Goal: Task Accomplishment & Management: Complete application form

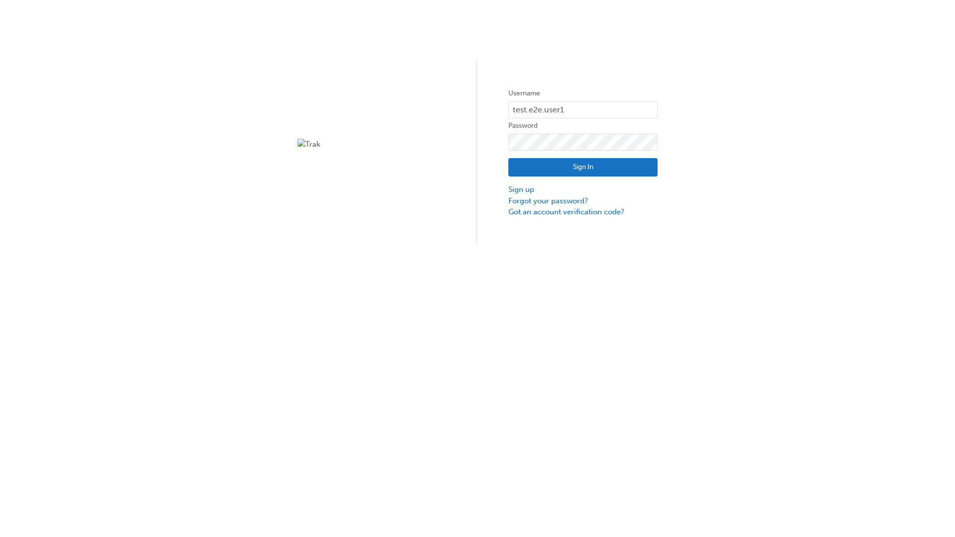
type input "test.e2e.user14"
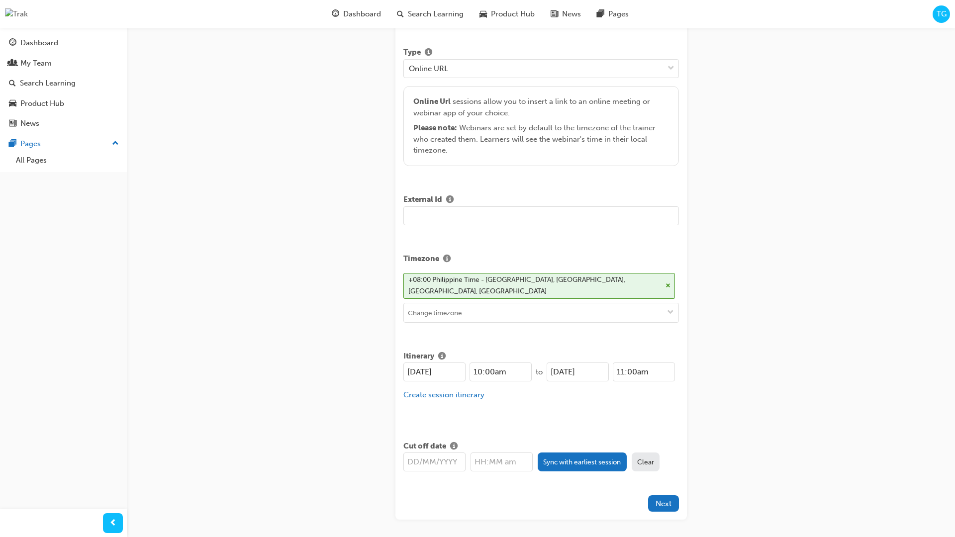
type input "Title for testing purposes"
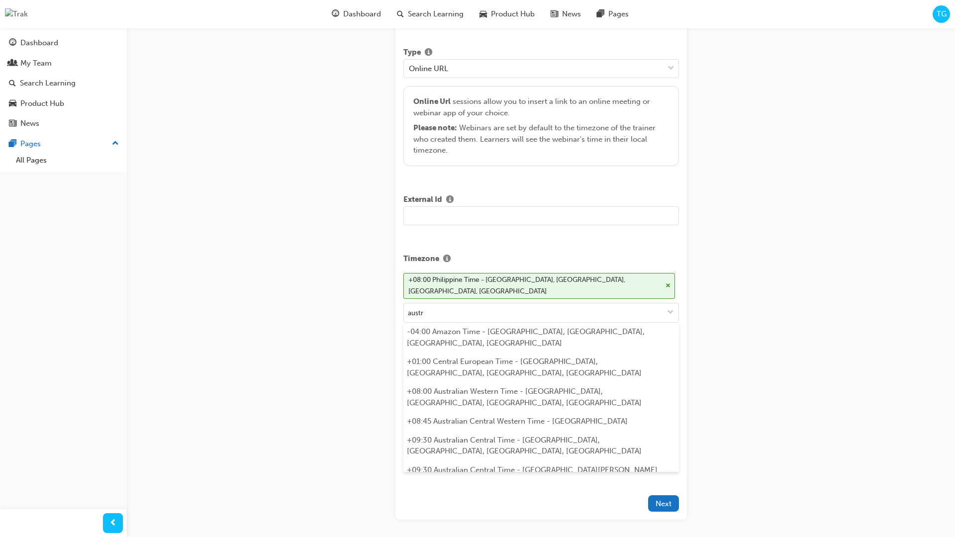
scroll to position [197, 0]
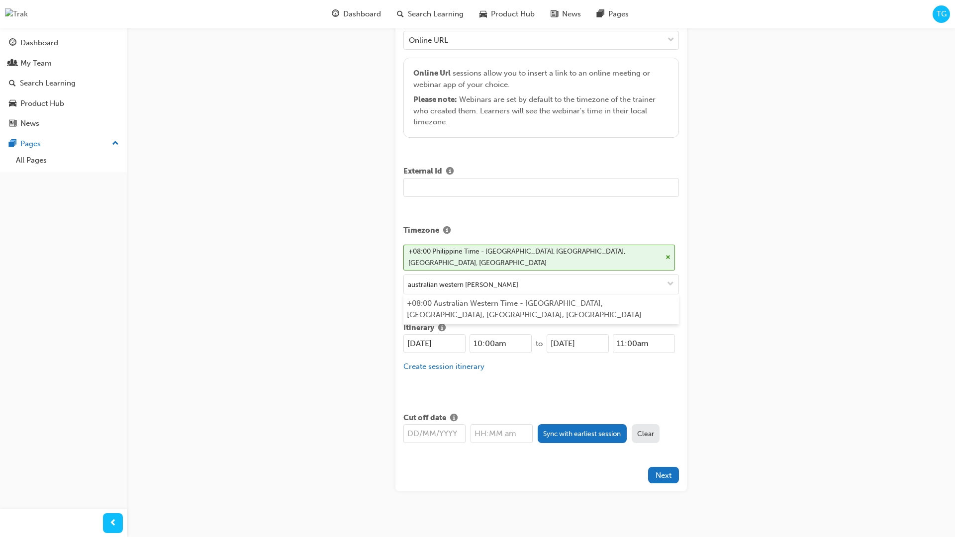
type input "australian western time"
type input "19/09/2025"
type input "10:00am"
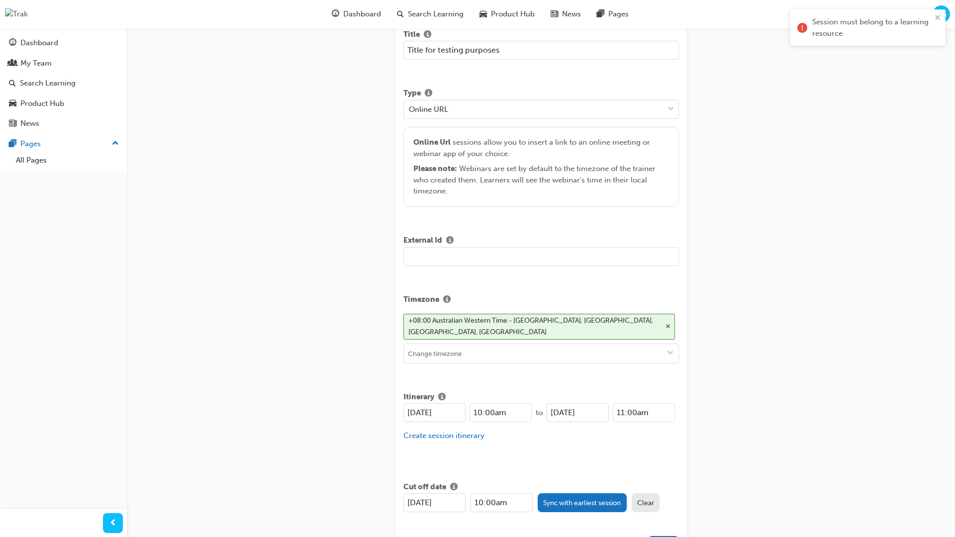
scroll to position [0, 0]
